Goal: Transaction & Acquisition: Purchase product/service

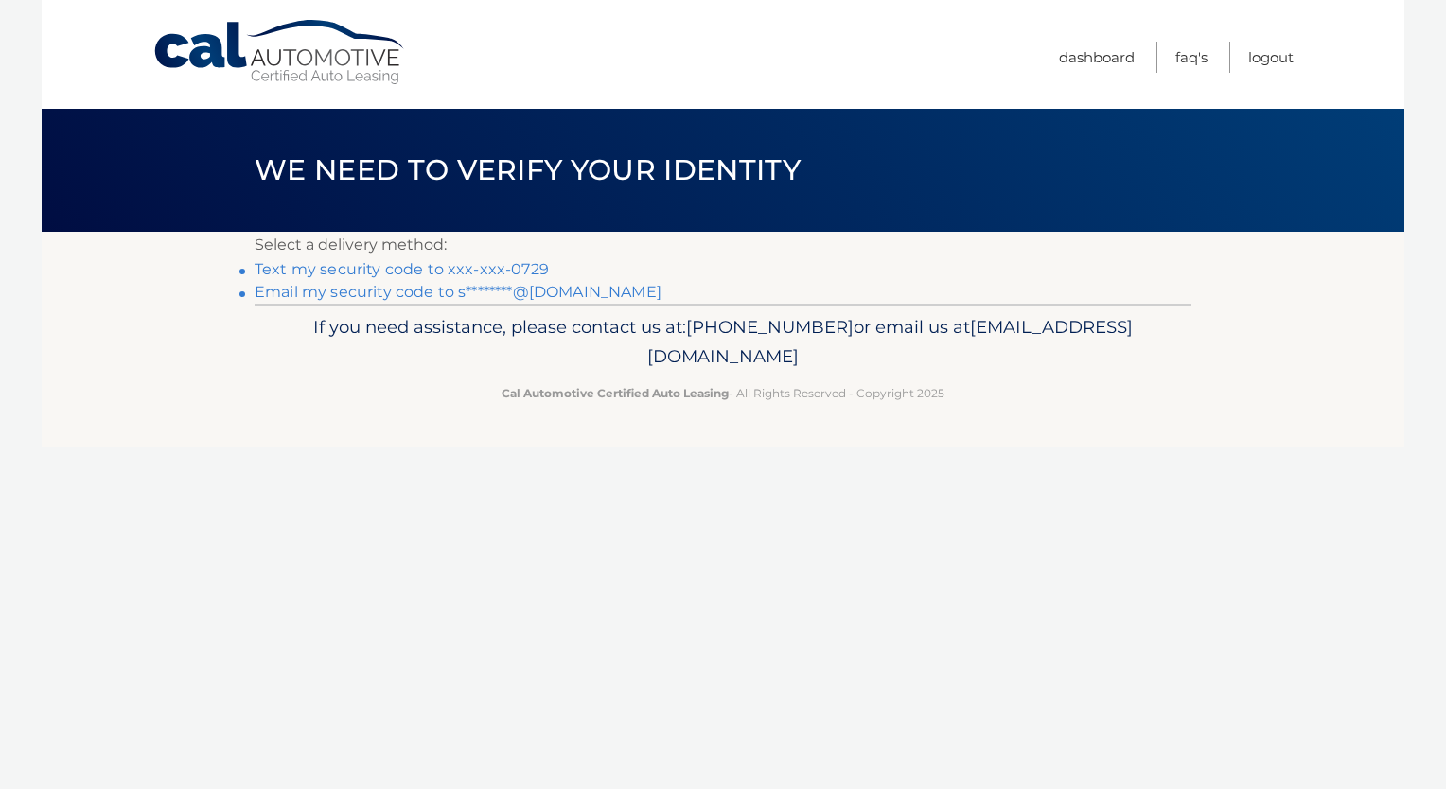
click at [348, 274] on link "Text my security code to xxx-xxx-0729" at bounding box center [402, 269] width 294 height 18
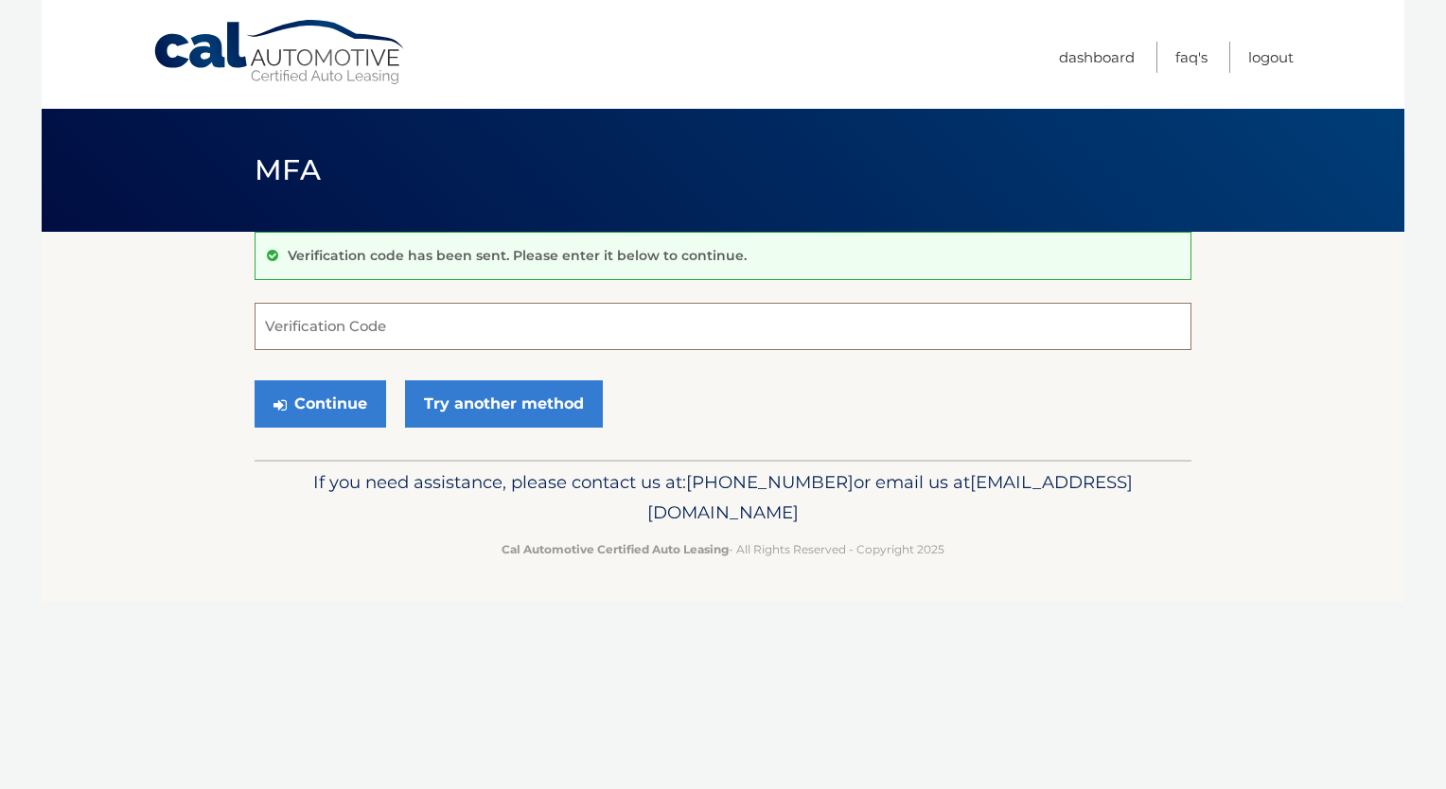
click at [475, 326] on input "Verification Code" at bounding box center [723, 326] width 937 height 47
type input "090444"
click at [345, 415] on button "Continue" at bounding box center [321, 403] width 132 height 47
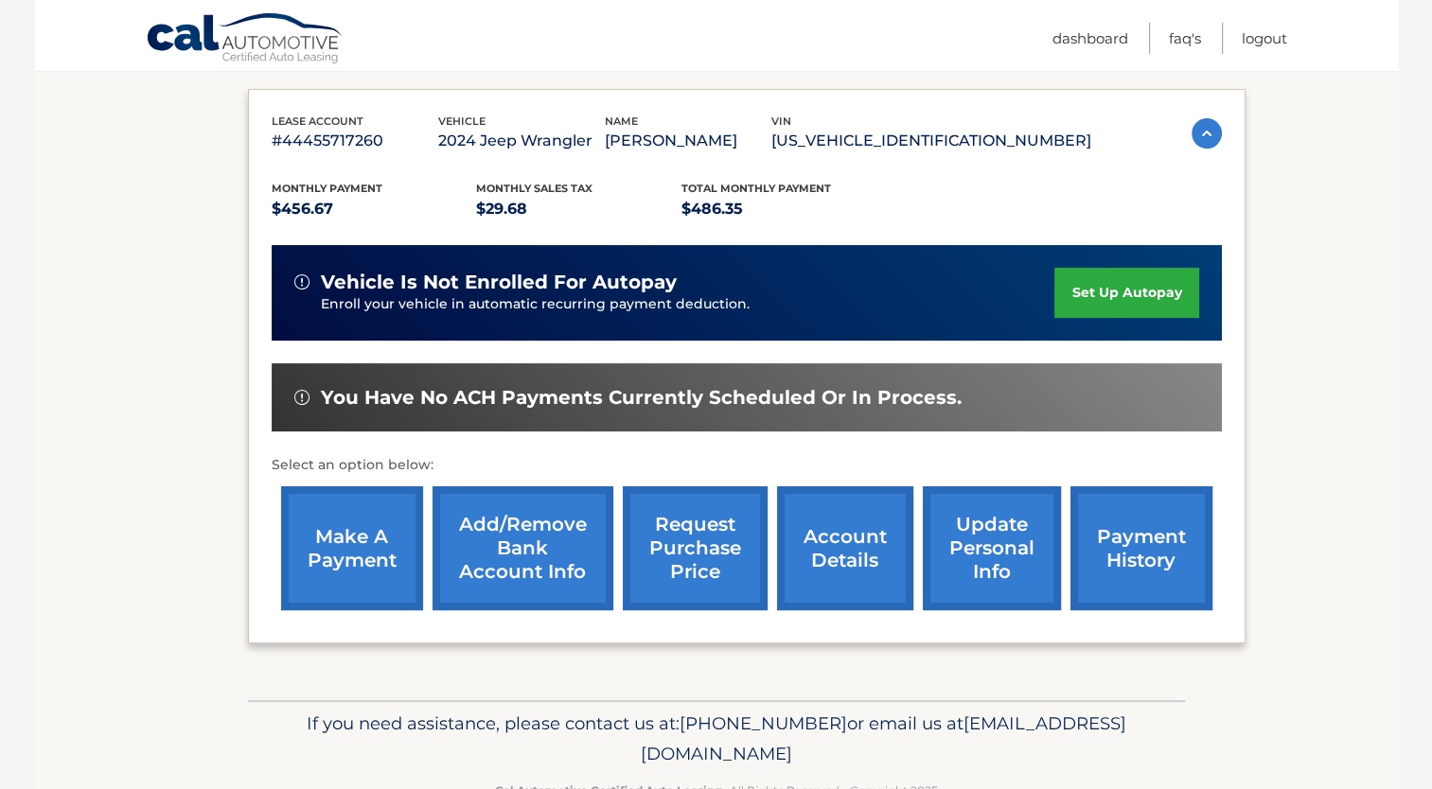
scroll to position [260, 0]
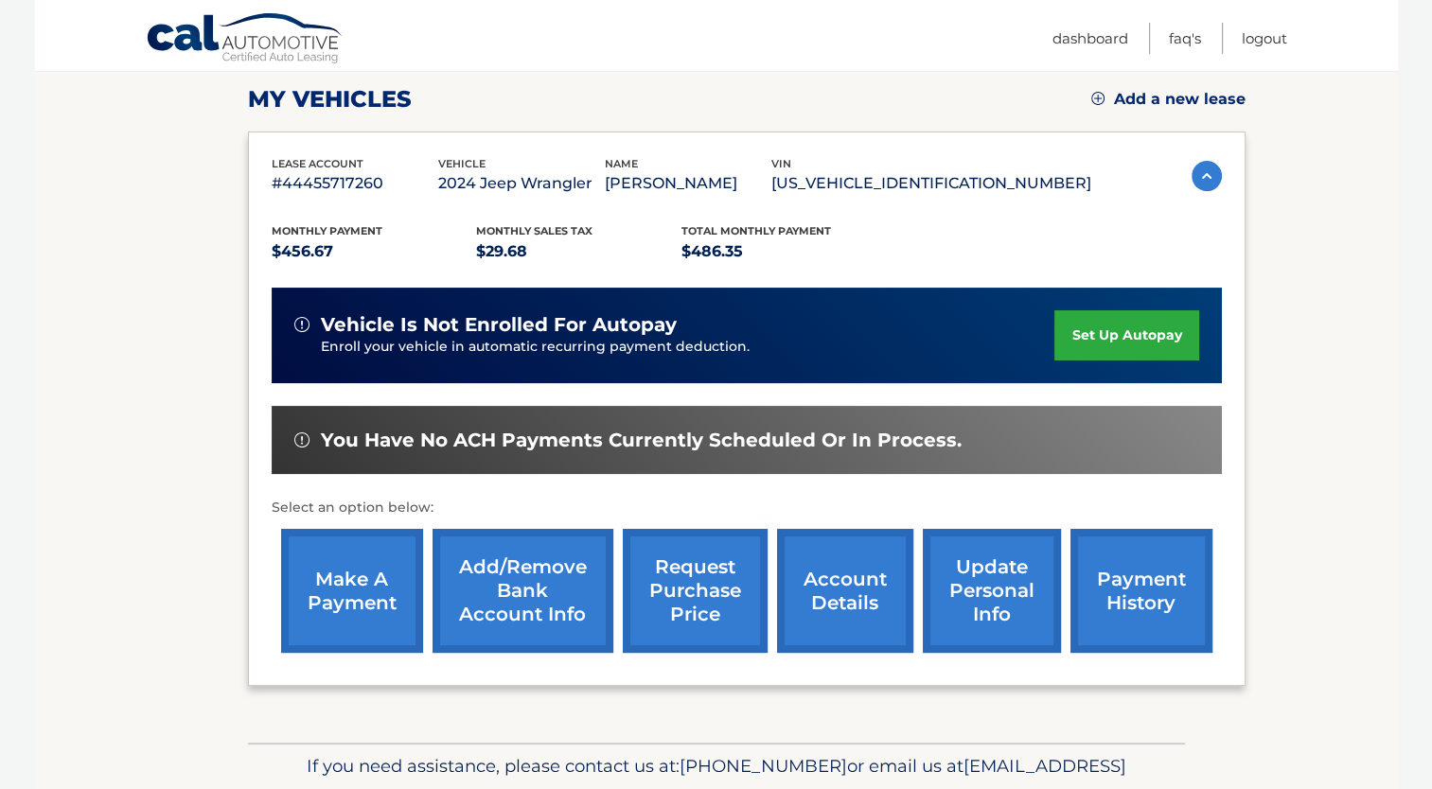
click at [346, 558] on link "make a payment" at bounding box center [352, 591] width 142 height 124
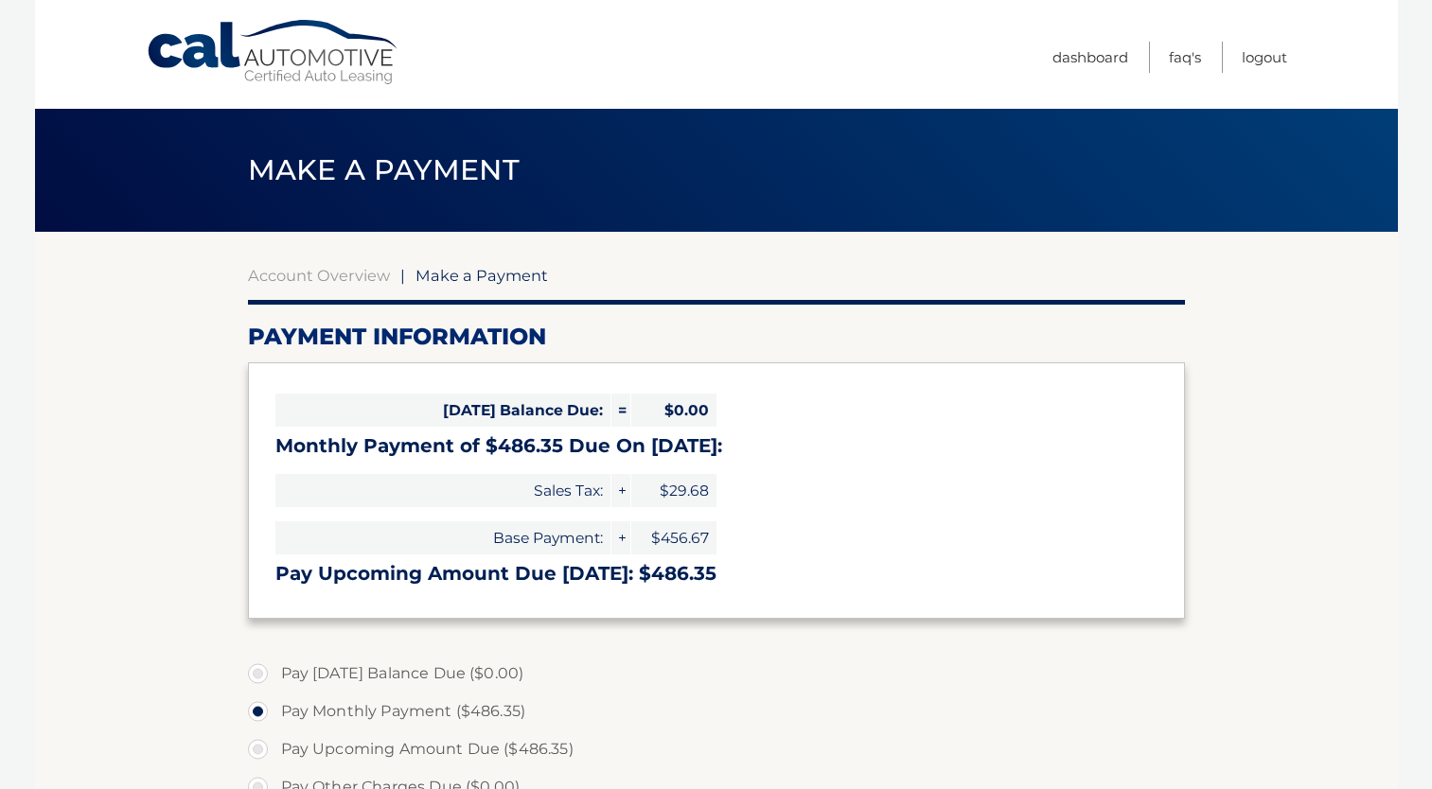
select select "YzkxMGNlZGUtNDhhYS00OTc1LTgzY2UtOTIwZjA2ZjE3YmVh"
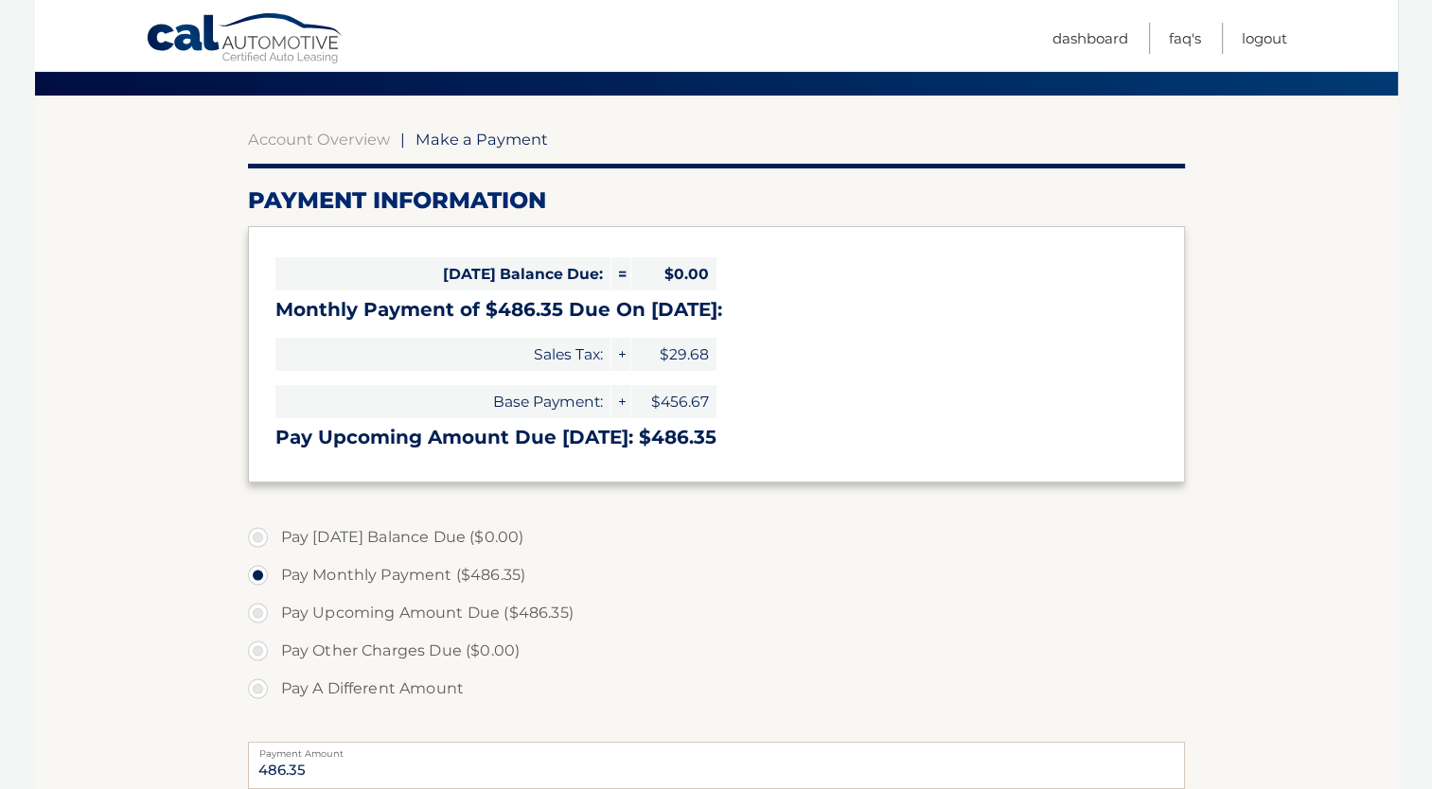
scroll to position [284, 0]
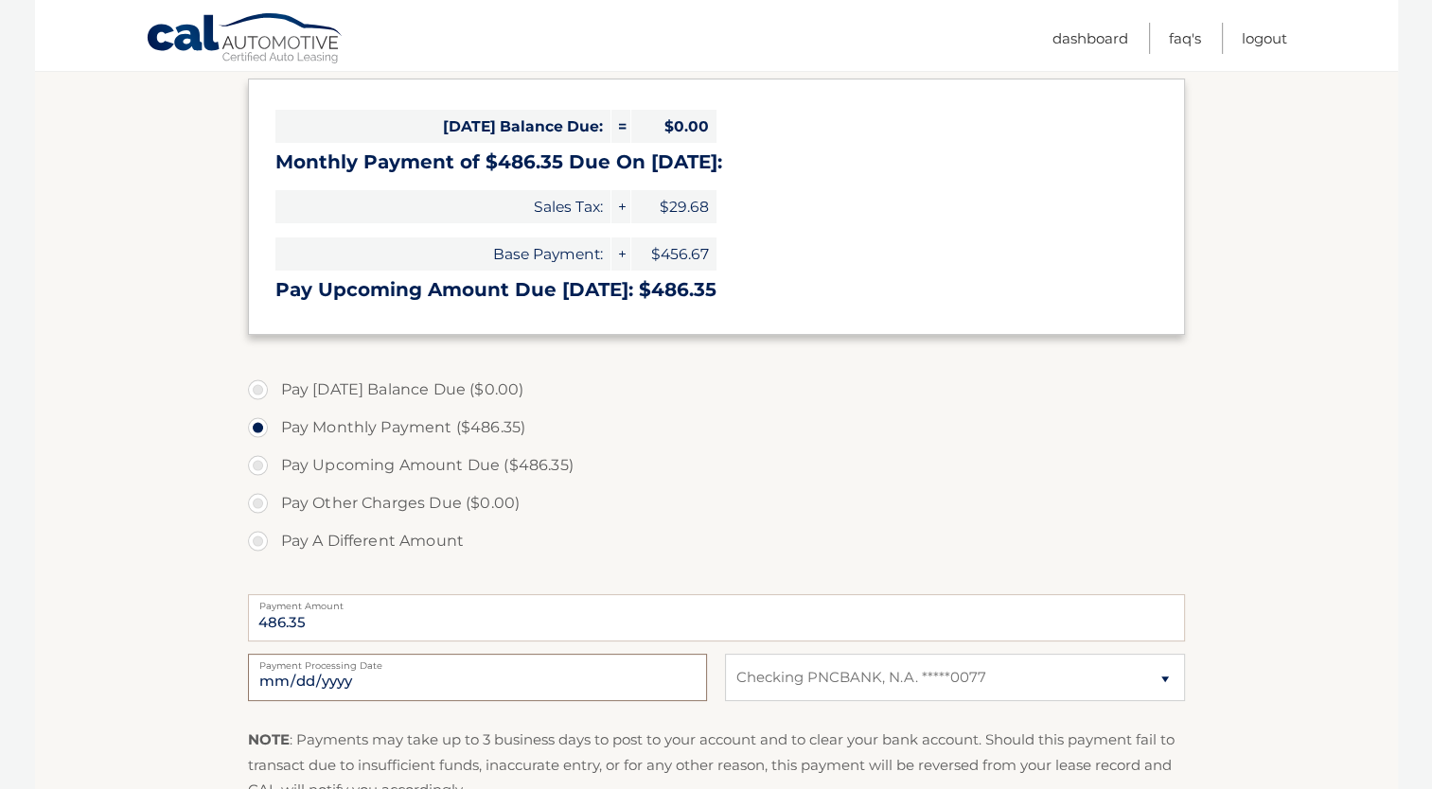
click at [635, 682] on input "[DATE]" at bounding box center [477, 677] width 459 height 47
type input "[DATE]"
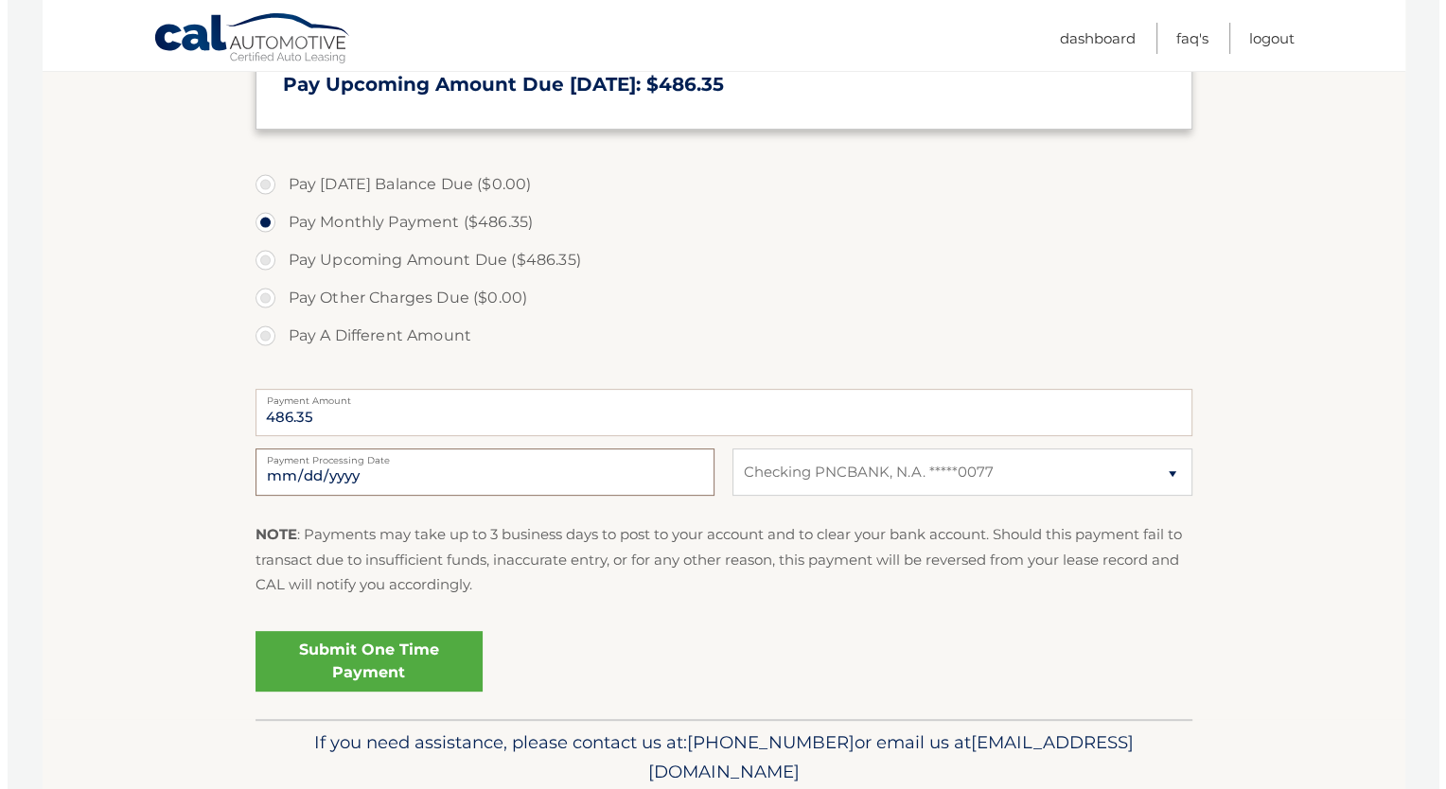
scroll to position [561, 0]
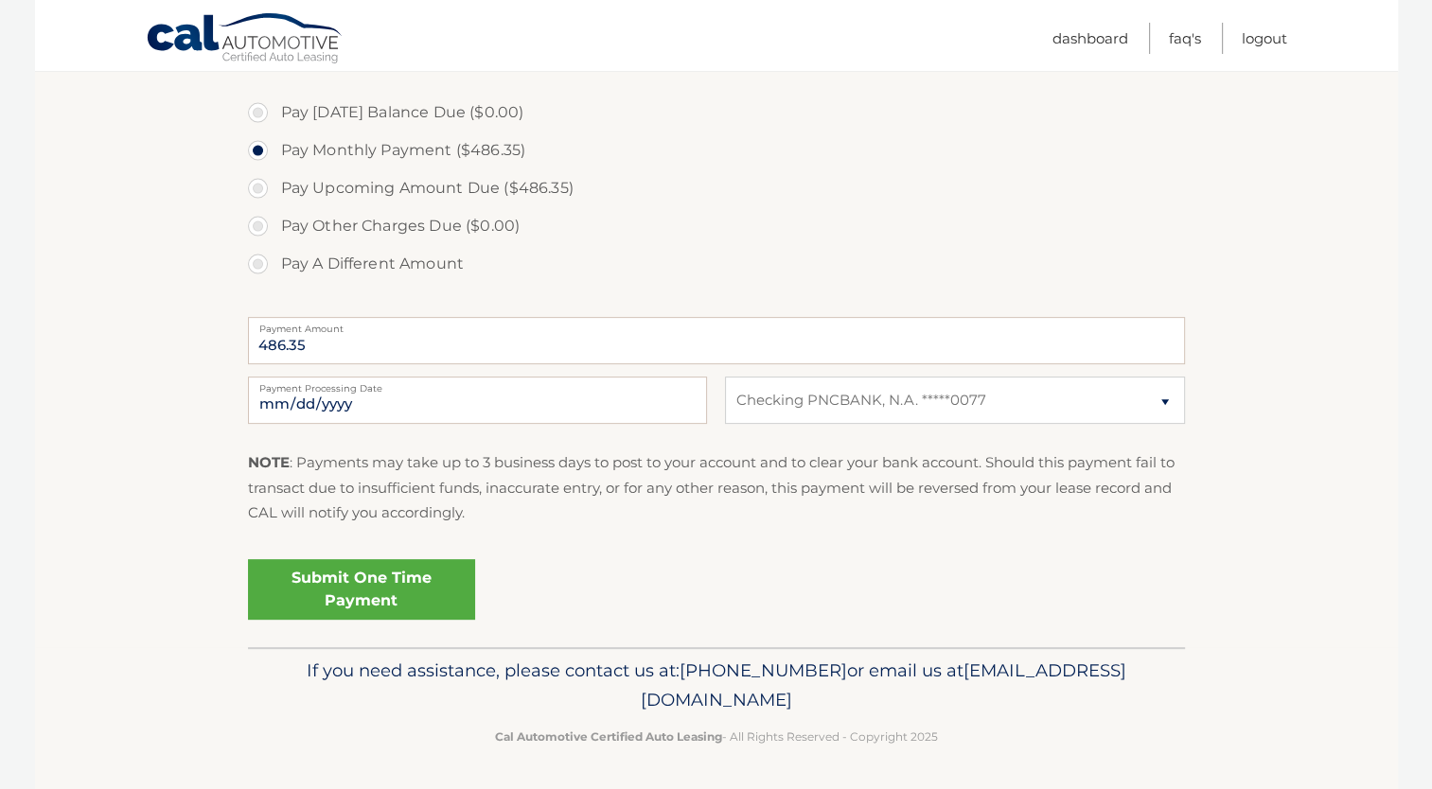
click at [401, 598] on link "Submit One Time Payment" at bounding box center [361, 589] width 227 height 61
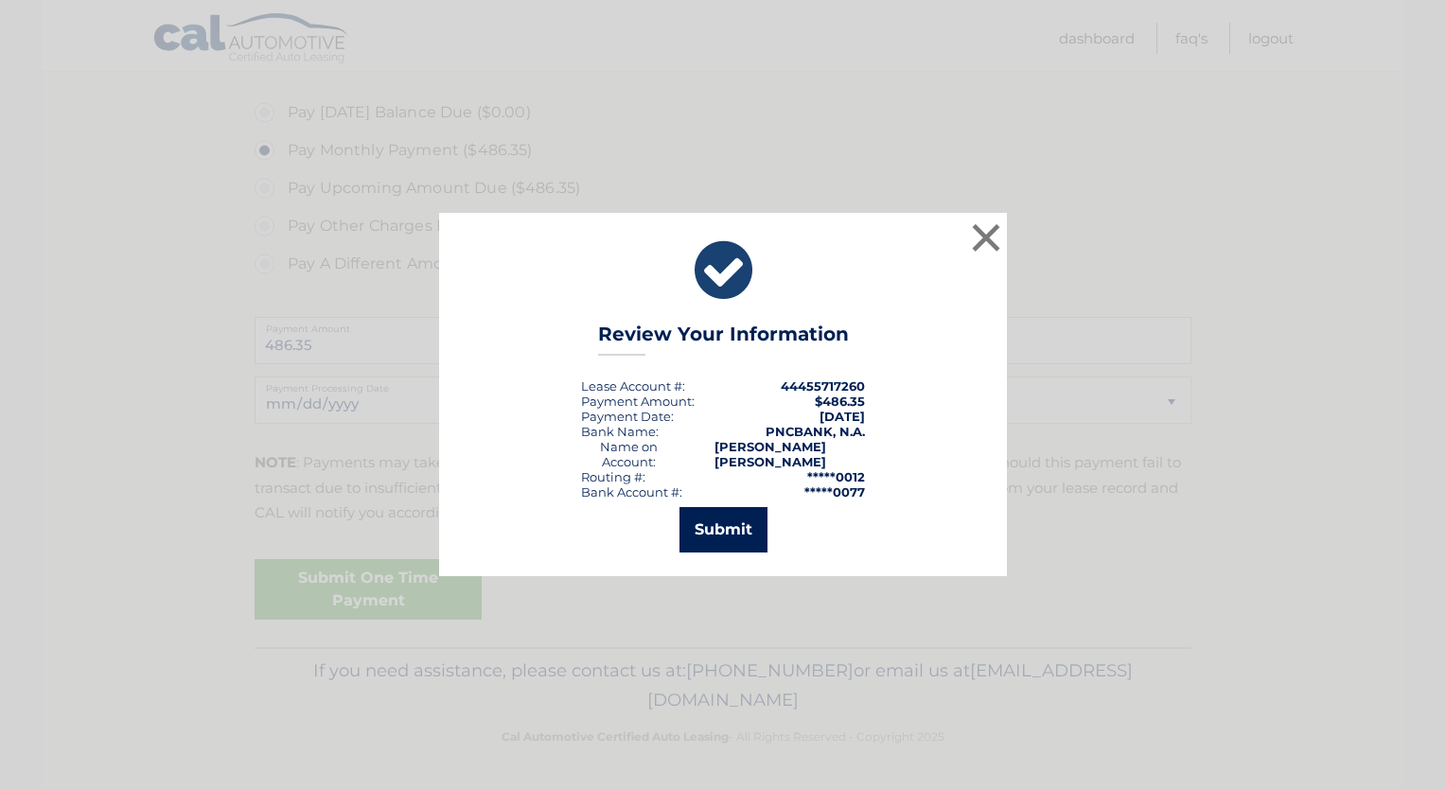
click at [721, 548] on button "Submit" at bounding box center [723, 529] width 88 height 45
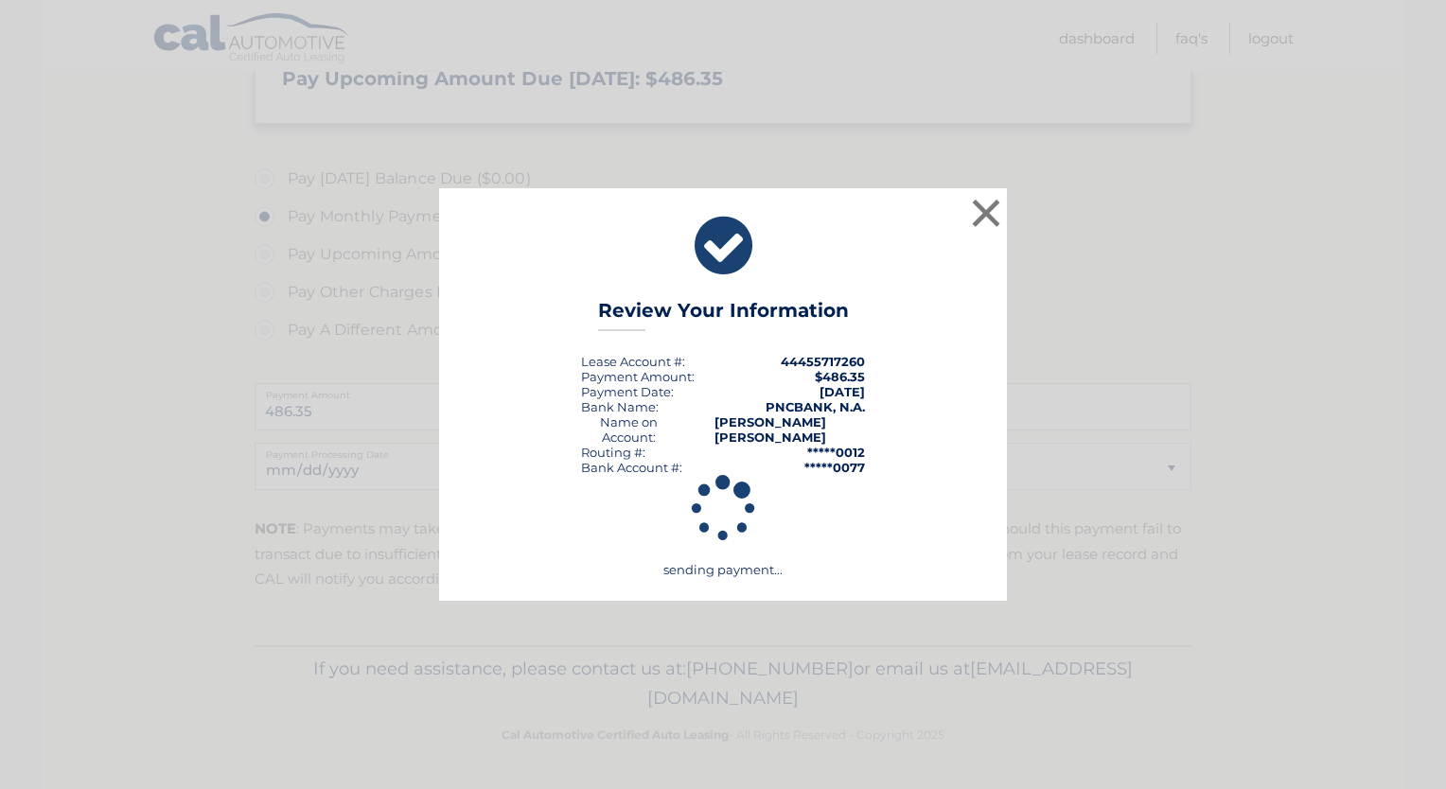
scroll to position [493, 0]
